Goal: Information Seeking & Learning: Learn about a topic

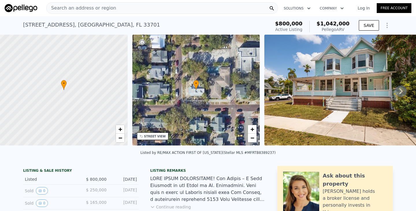
scroll to position [64, 0]
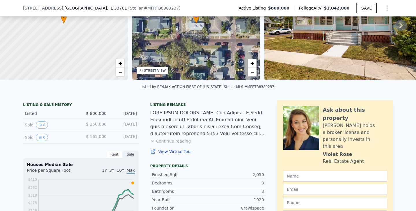
click at [172, 142] on button "Continue reading" at bounding box center [170, 141] width 41 height 6
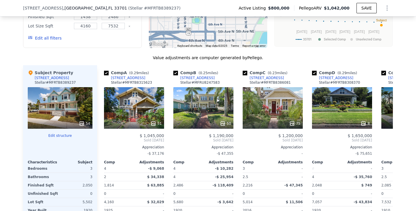
scroll to position [819, 0]
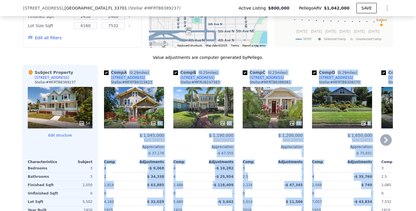
drag, startPoint x: 381, startPoint y: 106, endPoint x: 387, endPoint y: 104, distance: 6.8
click at [387, 104] on div "Comp A ( 0.29 miles) [STREET_ADDRESS][GEOGRAPHIC_DATA] # MFRTB8315623 51 $ 1,04…" at bounding box center [245, 154] width 296 height 178
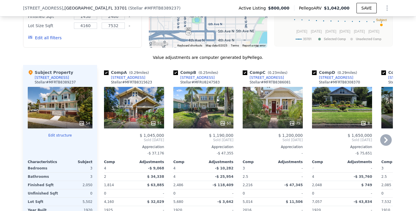
click at [387, 137] on icon at bounding box center [386, 140] width 3 height 6
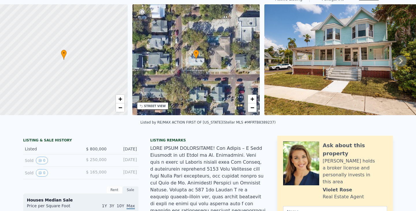
scroll to position [23, 0]
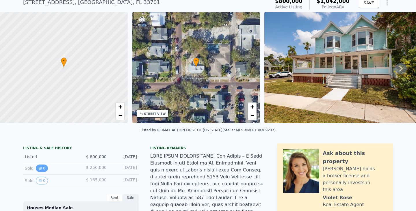
click at [43, 168] on button "0" at bounding box center [42, 169] width 12 height 8
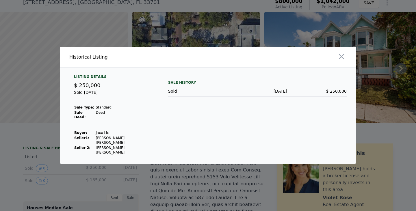
click at [40, 160] on div at bounding box center [208, 105] width 416 height 211
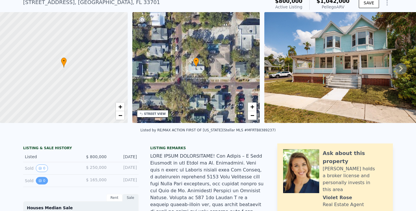
click at [38, 182] on icon "View historical data" at bounding box center [39, 180] width 3 height 3
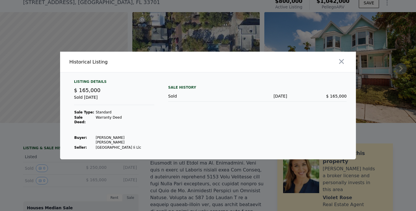
click at [27, 173] on div at bounding box center [208, 105] width 416 height 211
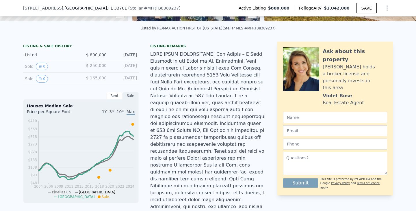
scroll to position [124, 0]
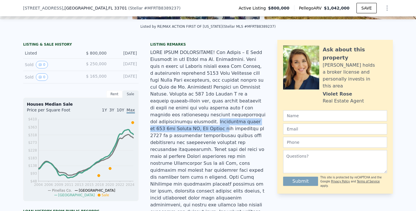
drag, startPoint x: 199, startPoint y: 113, endPoint x: 200, endPoint y: 118, distance: 5.3
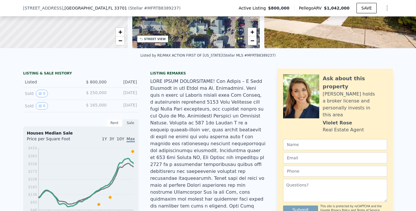
scroll to position [0, 0]
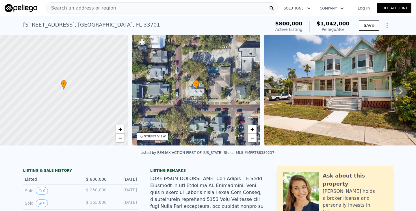
click at [233, 9] on div "Search an address or region" at bounding box center [162, 8] width 232 height 12
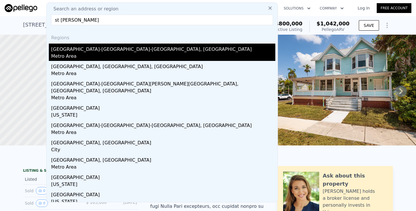
type input "st [PERSON_NAME]"
click at [75, 56] on div "Metro Area" at bounding box center [163, 57] width 224 height 8
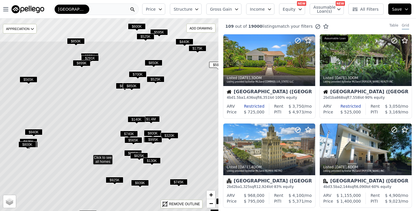
drag, startPoint x: 190, startPoint y: 59, endPoint x: 170, endPoint y: 101, distance: 47.0
click at [170, 101] on icon at bounding box center [88, 157] width 263 height 232
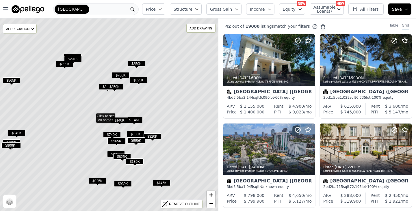
drag, startPoint x: 169, startPoint y: 90, endPoint x: 152, endPoint y: 91, distance: 17.1
click at [152, 91] on icon at bounding box center [91, 115] width 263 height 232
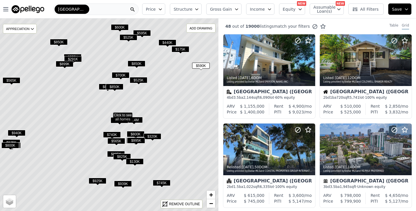
click at [136, 78] on span "$525K" at bounding box center [139, 80] width 18 height 6
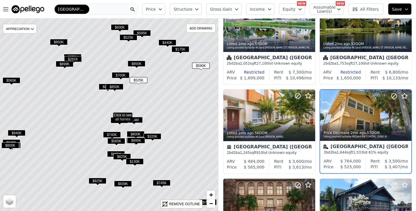
scroll to position [220, 0]
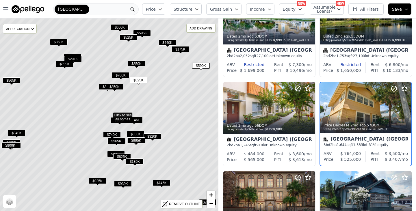
click at [176, 48] on span "$175K" at bounding box center [181, 49] width 18 height 6
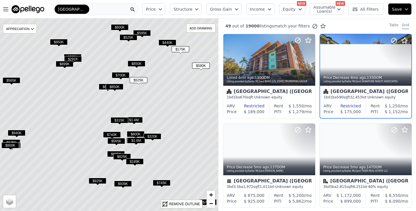
scroll to position [0, 0]
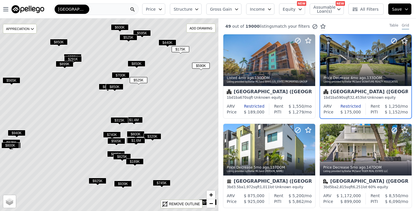
click at [169, 41] on span "$440K" at bounding box center [168, 43] width 18 height 6
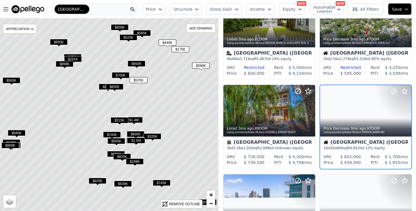
scroll to position [131, 0]
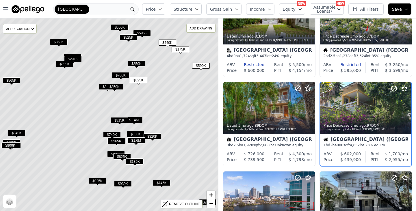
click at [142, 34] on span "$595K" at bounding box center [142, 33] width 18 height 6
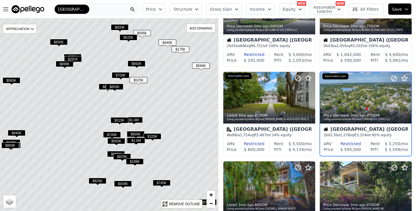
scroll to position [42, 0]
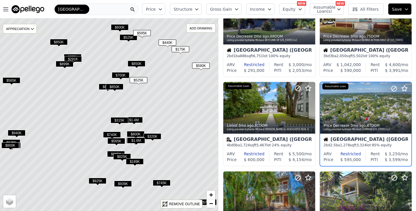
click at [370, 140] on div "[GEOGRAPHIC_DATA] ([GEOGRAPHIC_DATA])" at bounding box center [366, 140] width 84 height 6
click at [126, 40] on span "$525K" at bounding box center [129, 37] width 18 height 6
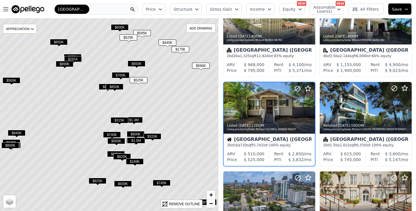
click at [117, 27] on span "$600K" at bounding box center [120, 27] width 18 height 6
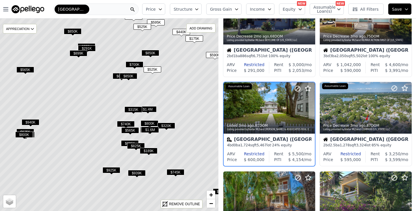
drag, startPoint x: 75, startPoint y: 74, endPoint x: 93, endPoint y: 57, distance: 25.4
click at [97, 57] on icon at bounding box center [122, 104] width 263 height 232
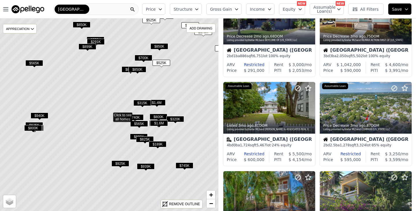
click at [32, 62] on span "$565K" at bounding box center [34, 63] width 18 height 6
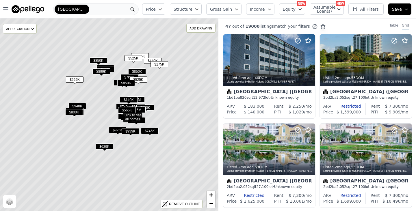
drag, startPoint x: 84, startPoint y: 92, endPoint x: 145, endPoint y: 99, distance: 62.2
click at [146, 99] on icon at bounding box center [118, 115] width 263 height 232
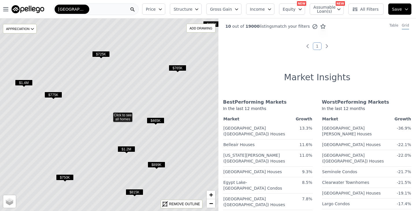
drag, startPoint x: 75, startPoint y: 87, endPoint x: 156, endPoint y: 122, distance: 89.1
click at [157, 120] on span "$465K" at bounding box center [156, 121] width 18 height 6
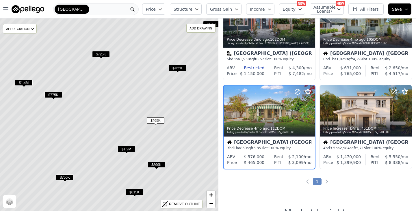
scroll to position [310, 0]
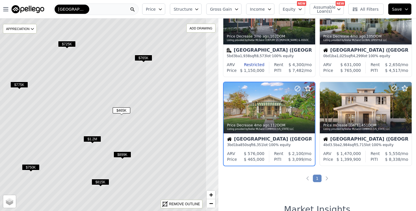
drag, startPoint x: 175, startPoint y: 140, endPoint x: 141, endPoint y: 130, distance: 35.9
click at [141, 130] on icon at bounding box center [74, 104] width 263 height 232
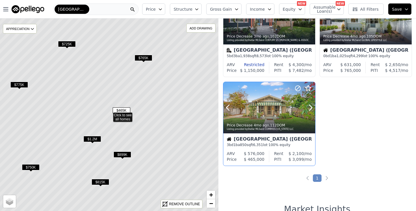
click at [284, 115] on div at bounding box center [270, 120] width 92 height 10
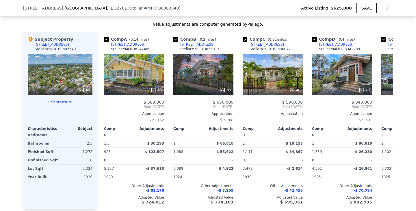
scroll to position [601, 0]
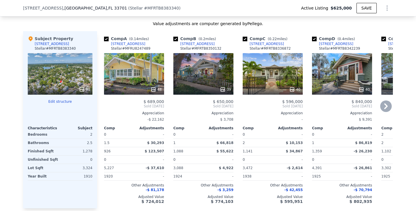
click at [389, 106] on icon at bounding box center [387, 107] width 12 height 12
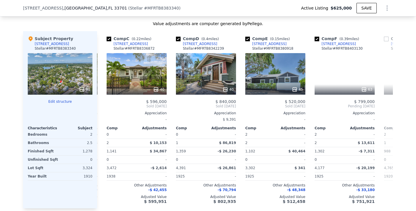
scroll to position [0, 139]
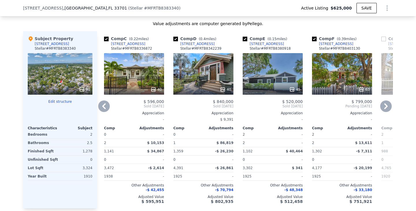
click at [389, 106] on icon at bounding box center [387, 107] width 12 height 12
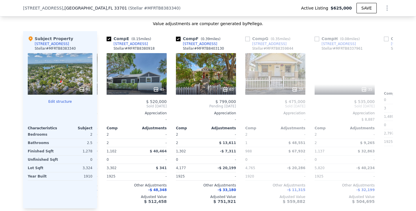
scroll to position [0, 278]
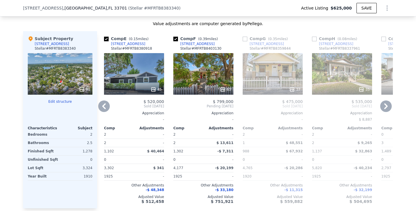
click at [389, 106] on icon at bounding box center [387, 107] width 12 height 12
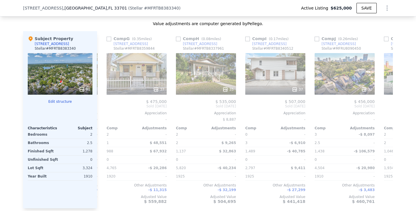
scroll to position [0, 416]
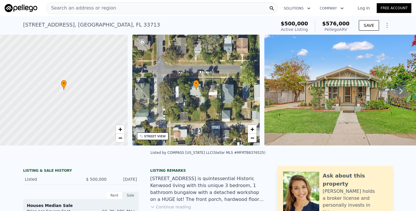
click at [82, 27] on div "2450 3rd Ave N , St. Petersburg , FL 33713" at bounding box center [91, 25] width 137 height 8
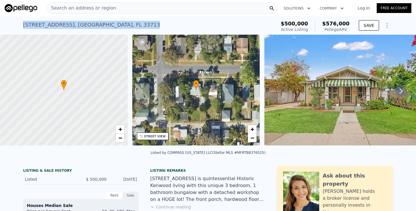
click at [82, 27] on div "2450 3rd Ave N , St. Petersburg , FL 33713" at bounding box center [91, 25] width 137 height 8
copy div "2450 3rd Ave N , St. Petersburg , FL 33713 Active at $500k (~ARV $576k )"
